Goal: Task Accomplishment & Management: Complete application form

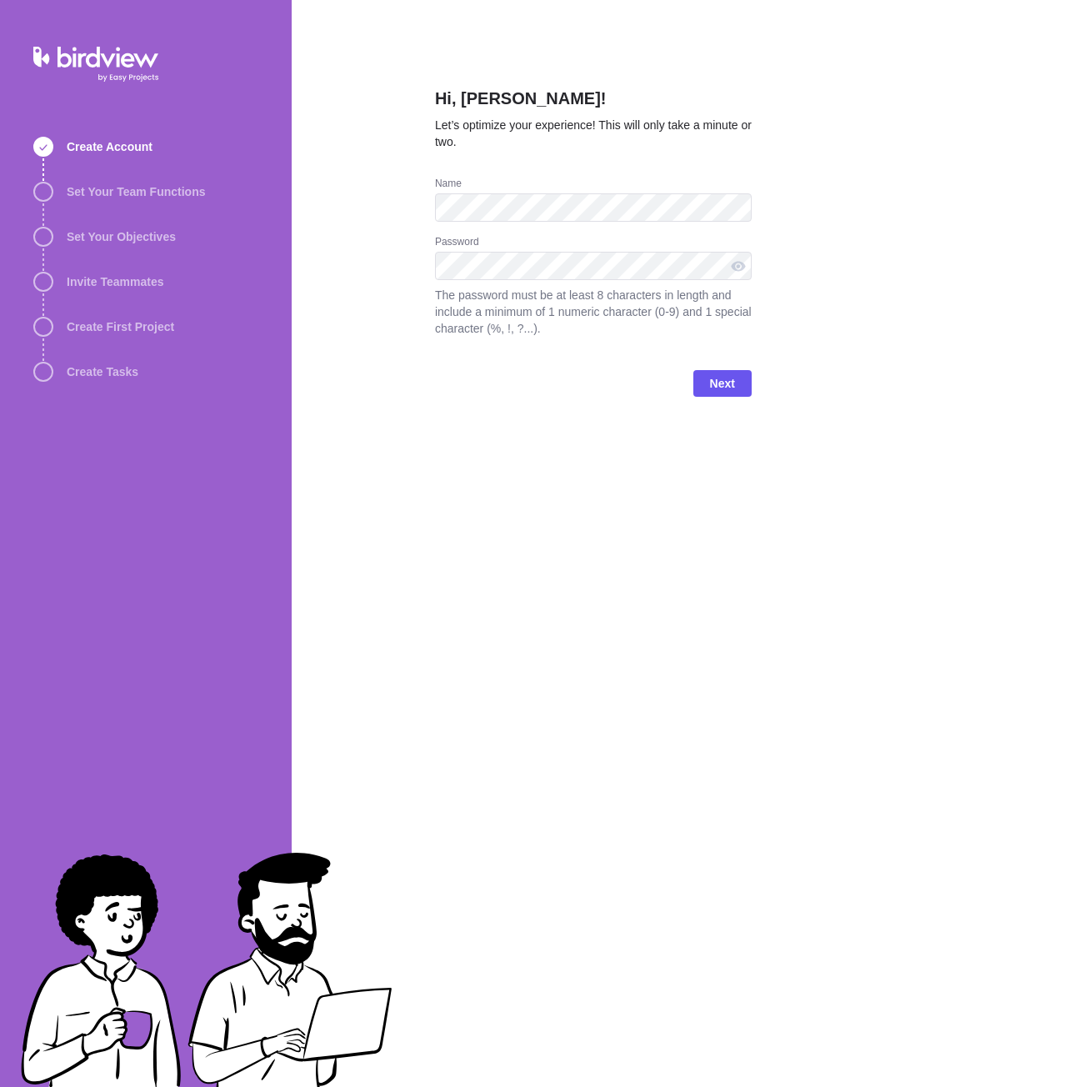
click at [537, 614] on div "Hi, [PERSON_NAME]! Let’s optimize your experience! This will only take a minute…" at bounding box center [593, 543] width 317 height 1087
click at [726, 380] on span "Next" at bounding box center [722, 383] width 25 height 20
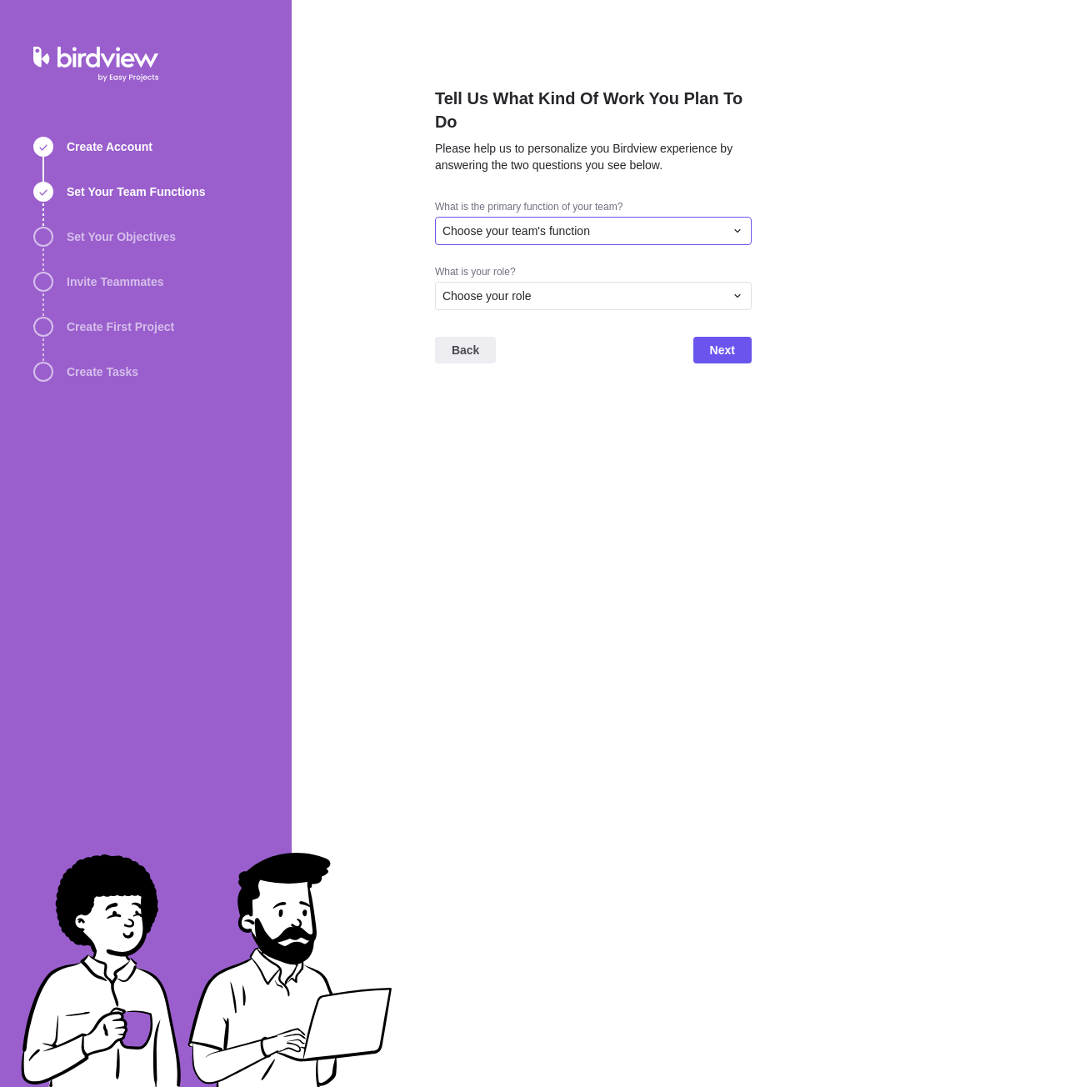
click at [640, 234] on div "Choose your team's function" at bounding box center [583, 230] width 282 height 17
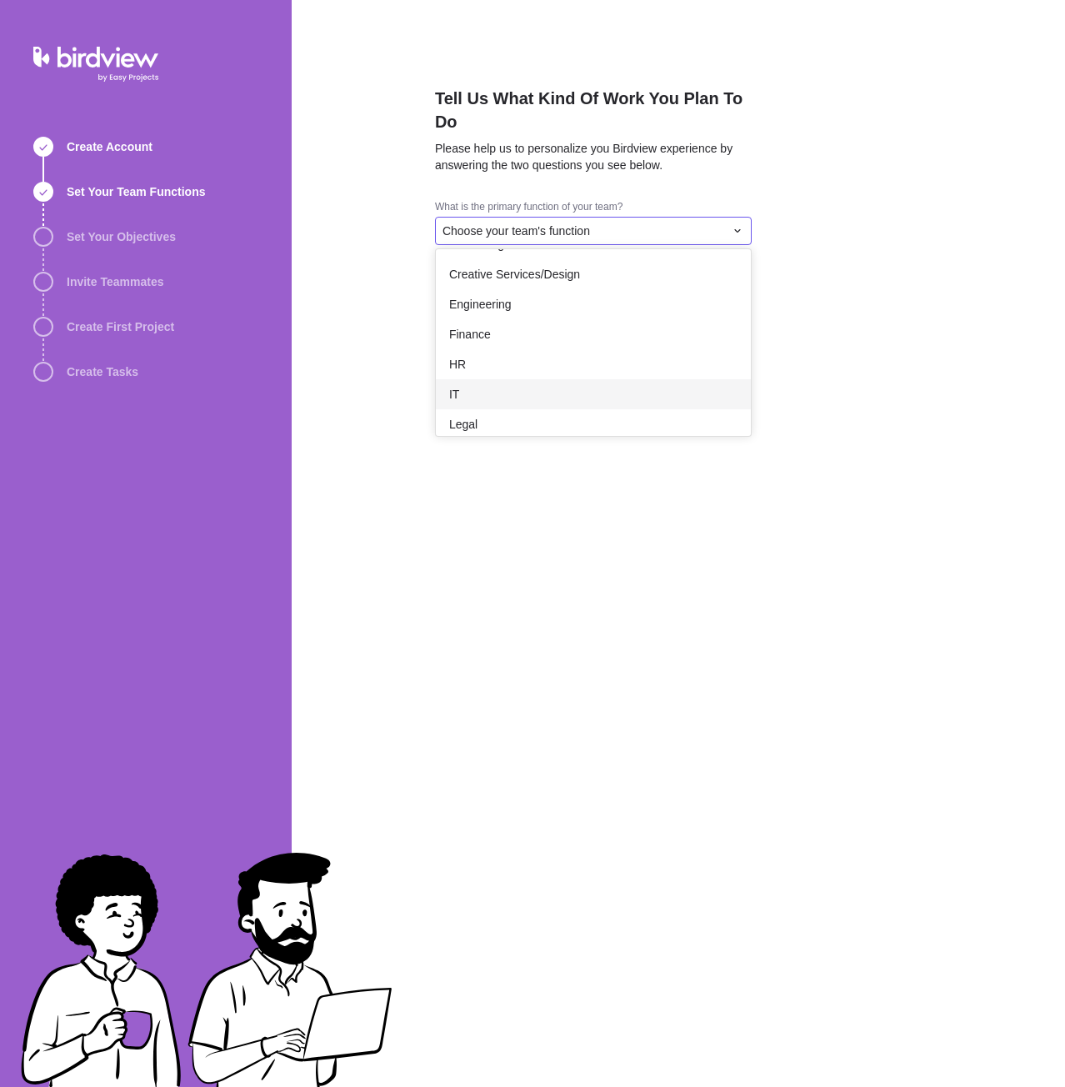
click at [537, 388] on div "IT" at bounding box center [593, 394] width 315 height 30
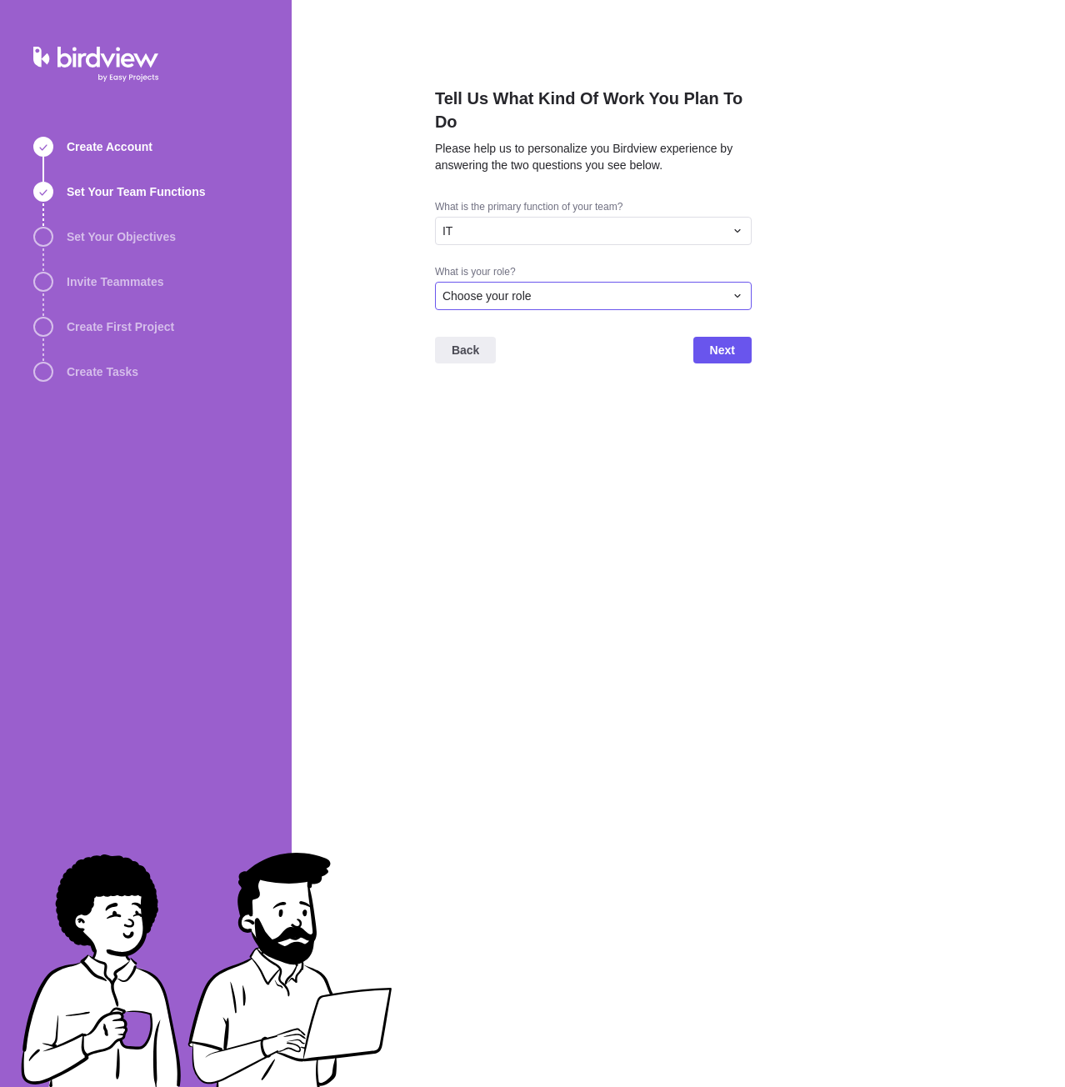
click at [544, 288] on div "Choose your role" at bounding box center [583, 295] width 282 height 17
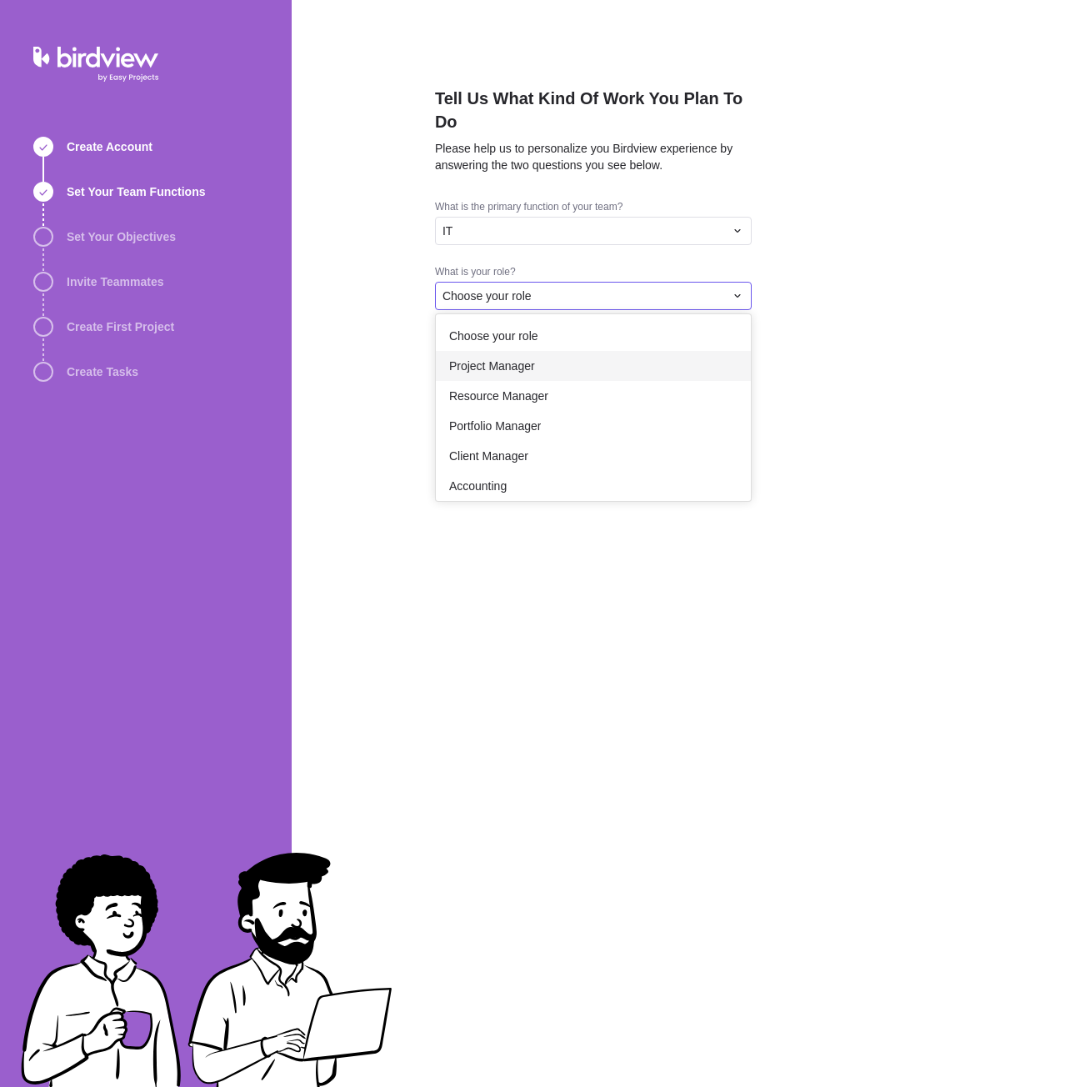
click at [527, 359] on span "Project Manager" at bounding box center [492, 365] width 86 height 17
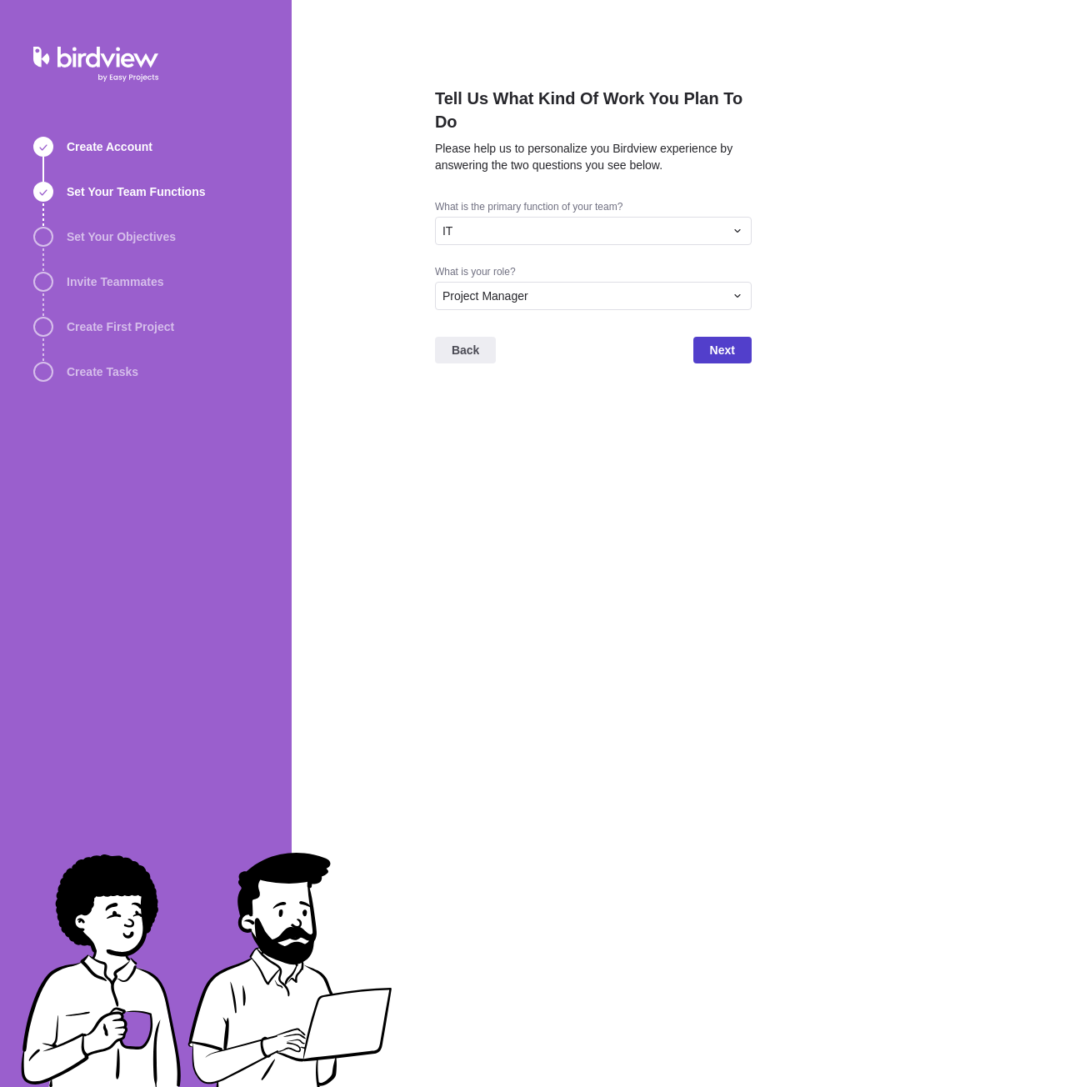
click at [727, 355] on span "Next" at bounding box center [722, 350] width 25 height 20
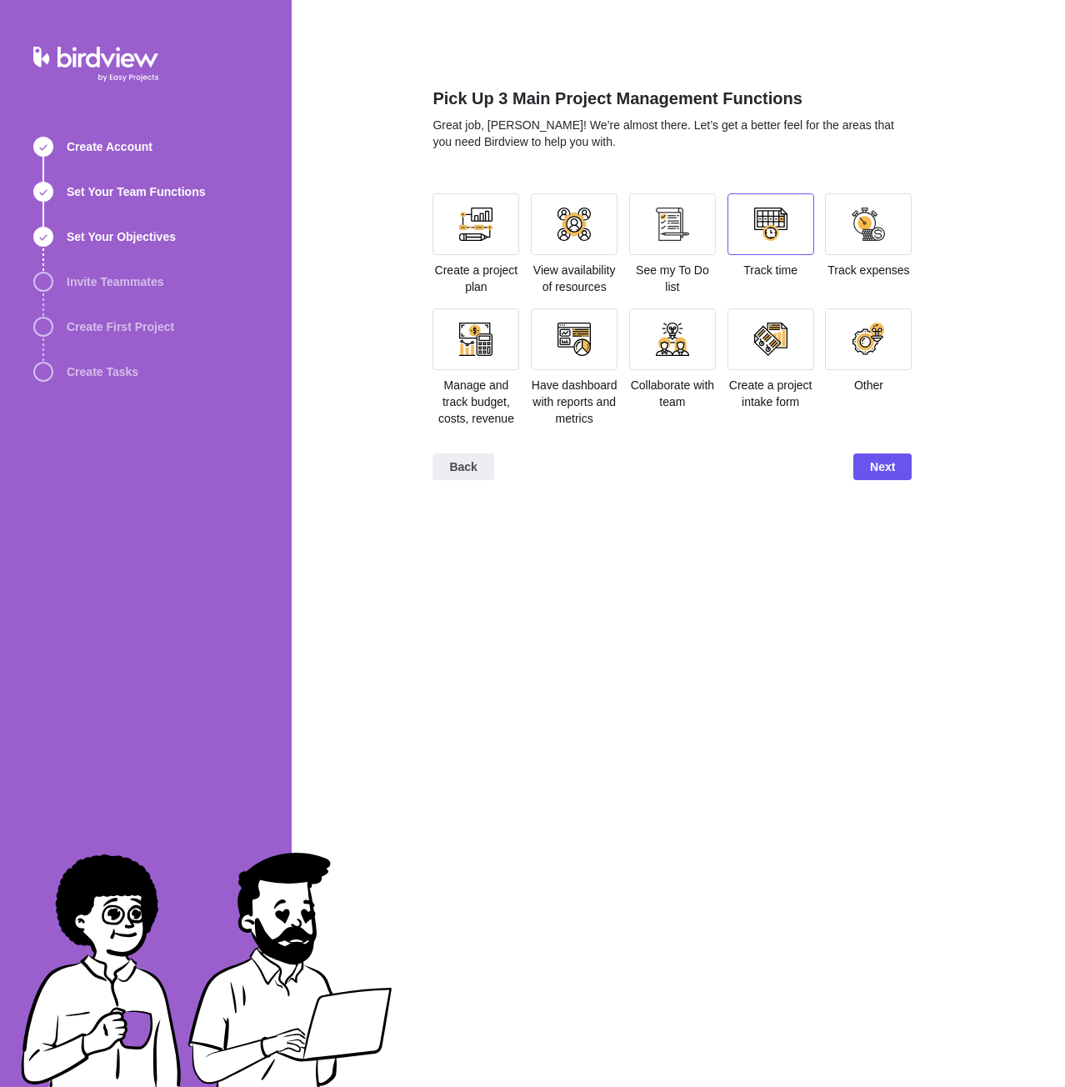
click at [770, 226] on div at bounding box center [770, 223] width 33 height 33
click at [475, 347] on div at bounding box center [475, 338] width 33 height 33
click at [595, 343] on div at bounding box center [574, 339] width 87 height 62
click at [892, 472] on span "Next" at bounding box center [882, 467] width 25 height 20
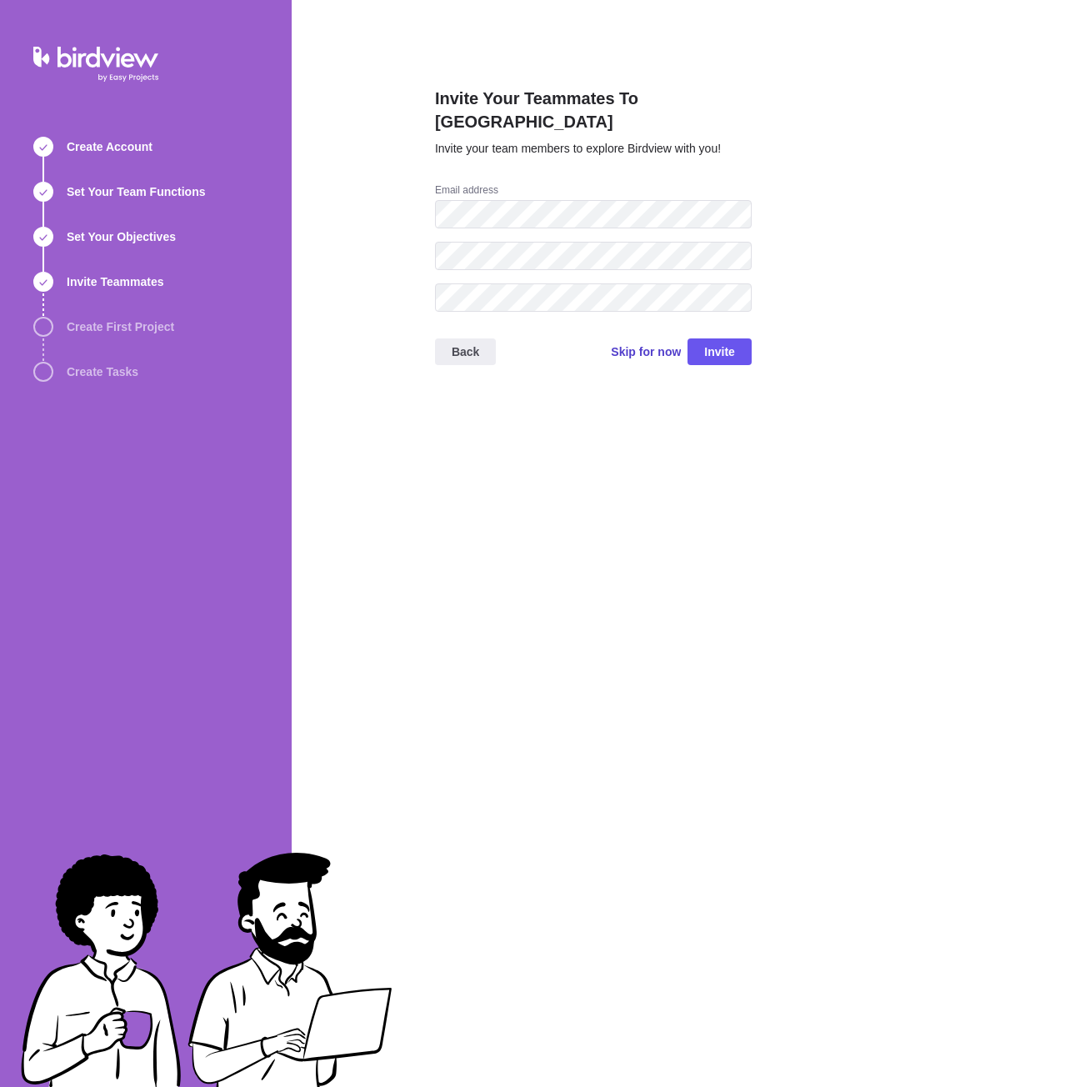
click at [636, 343] on span "Skip for now" at bounding box center [646, 351] width 70 height 17
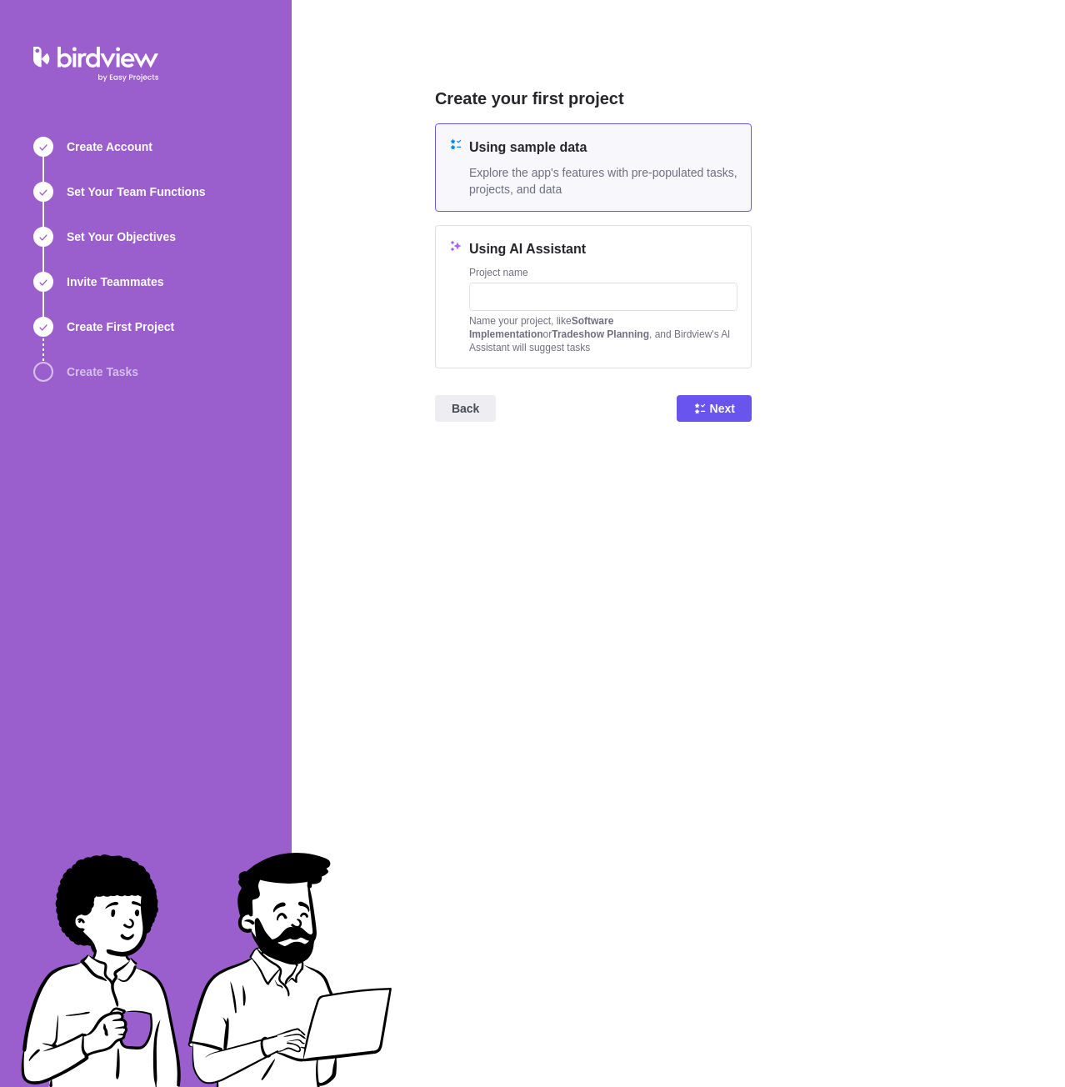
click at [536, 167] on span "Explore the app's features with pre-populated tasks, projects, and data" at bounding box center [603, 180] width 268 height 33
click at [751, 426] on div "Back Next" at bounding box center [593, 415] width 317 height 67
click at [717, 411] on span "Next" at bounding box center [722, 408] width 25 height 20
